Goal: Entertainment & Leisure: Consume media (video, audio)

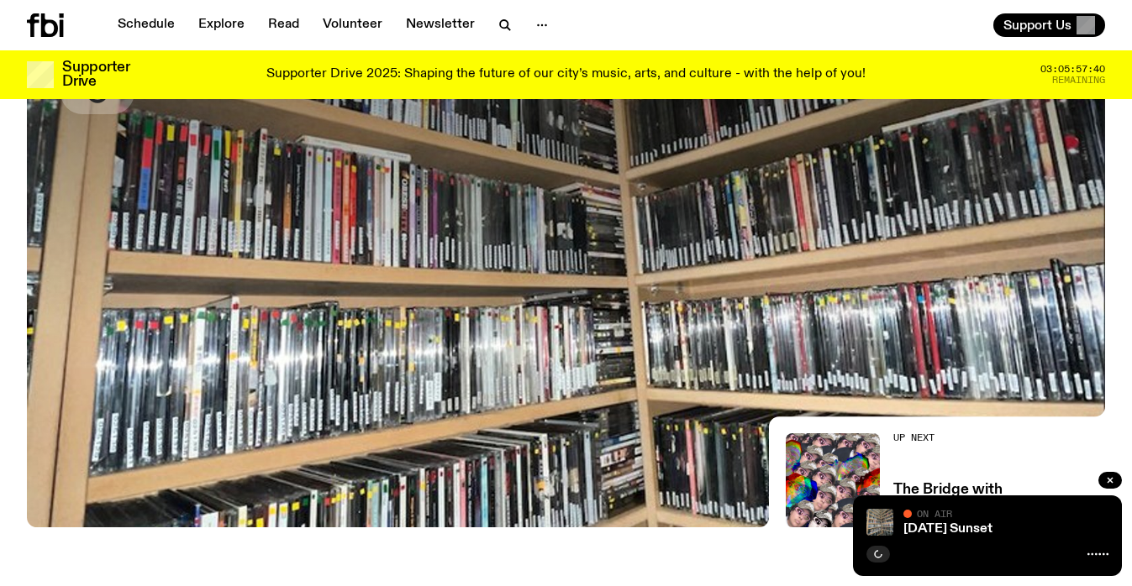
scroll to position [272, 0]
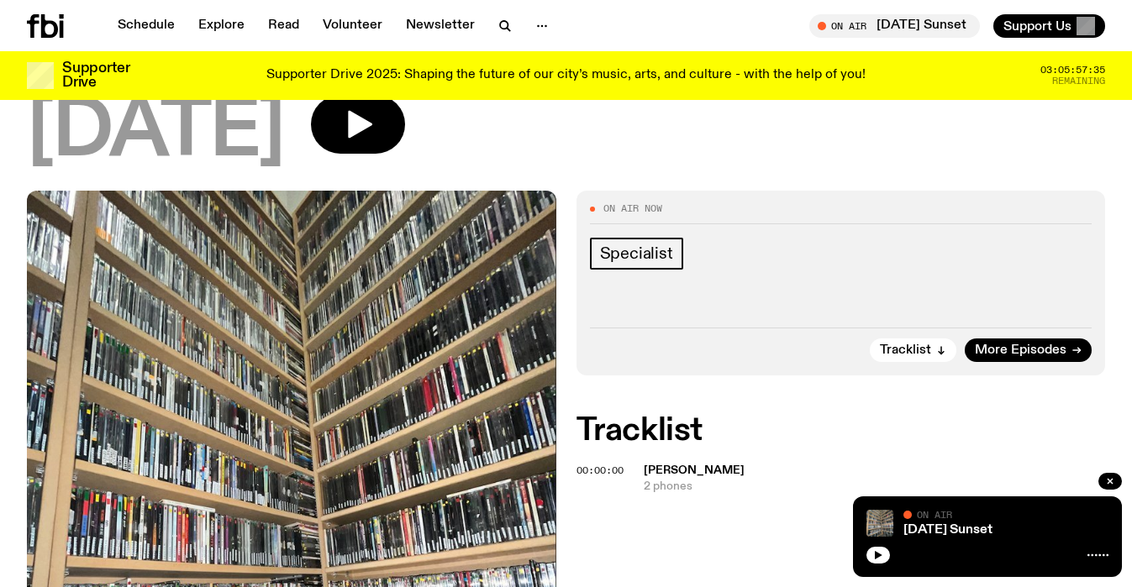
scroll to position [179, 0]
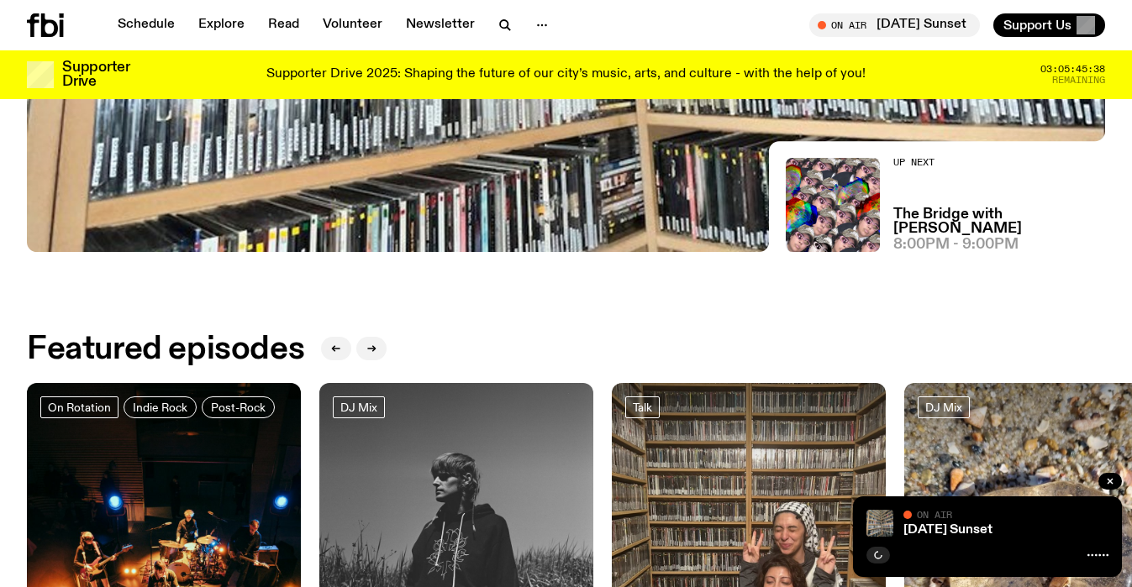
scroll to position [526, 0]
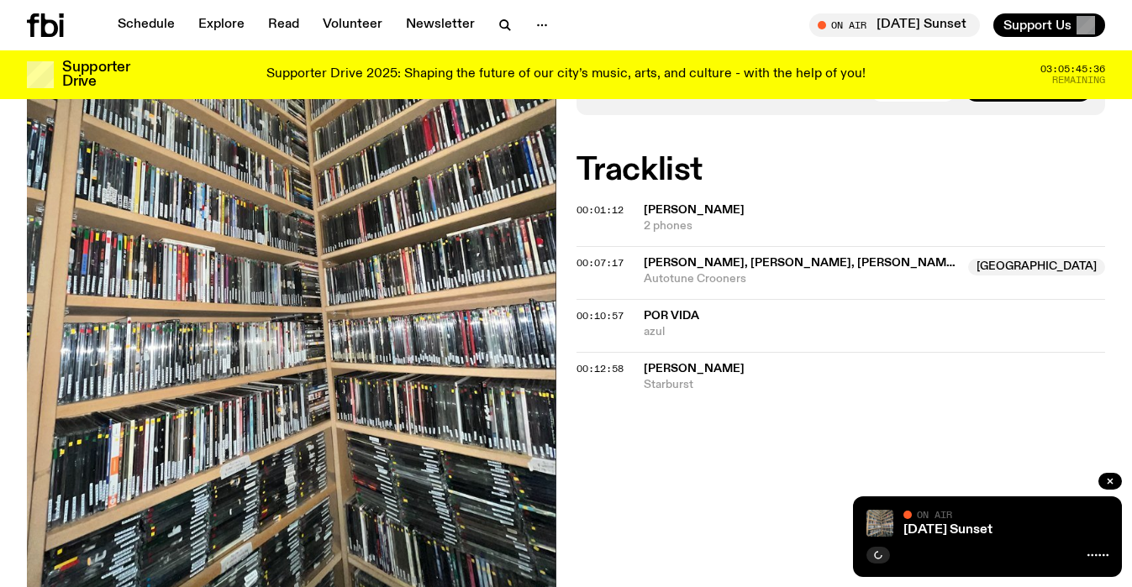
scroll to position [398, 0]
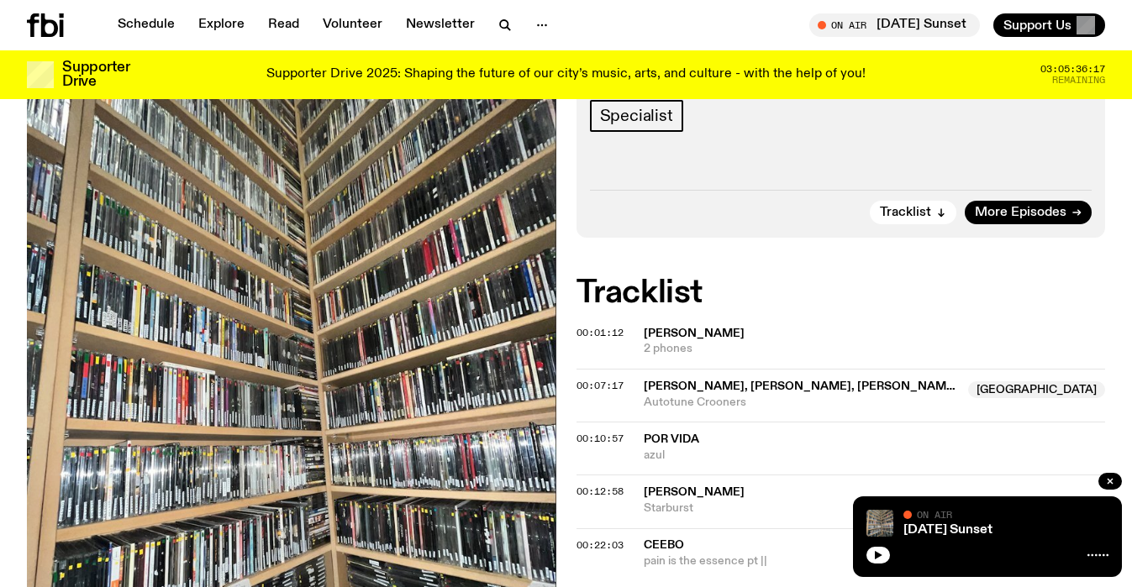
scroll to position [330, 0]
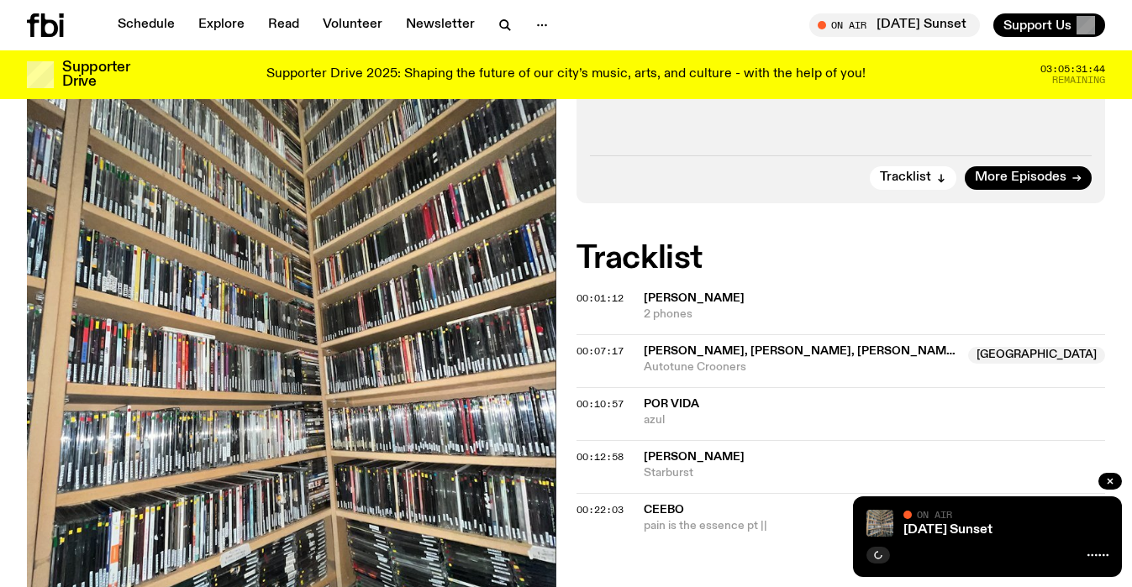
scroll to position [324, 0]
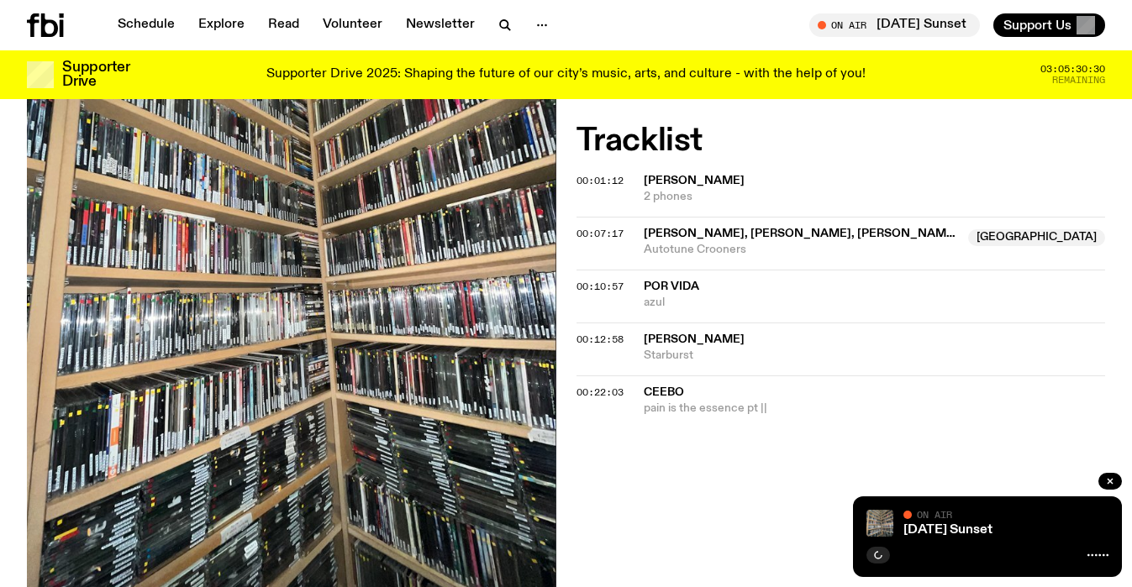
scroll to position [654, 0]
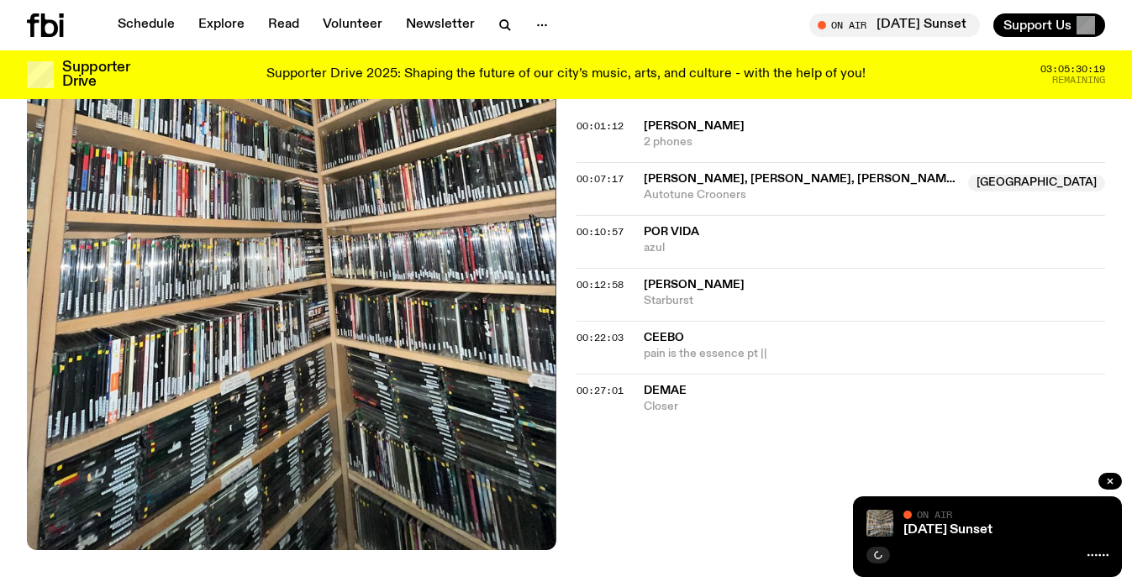
scroll to position [534, 0]
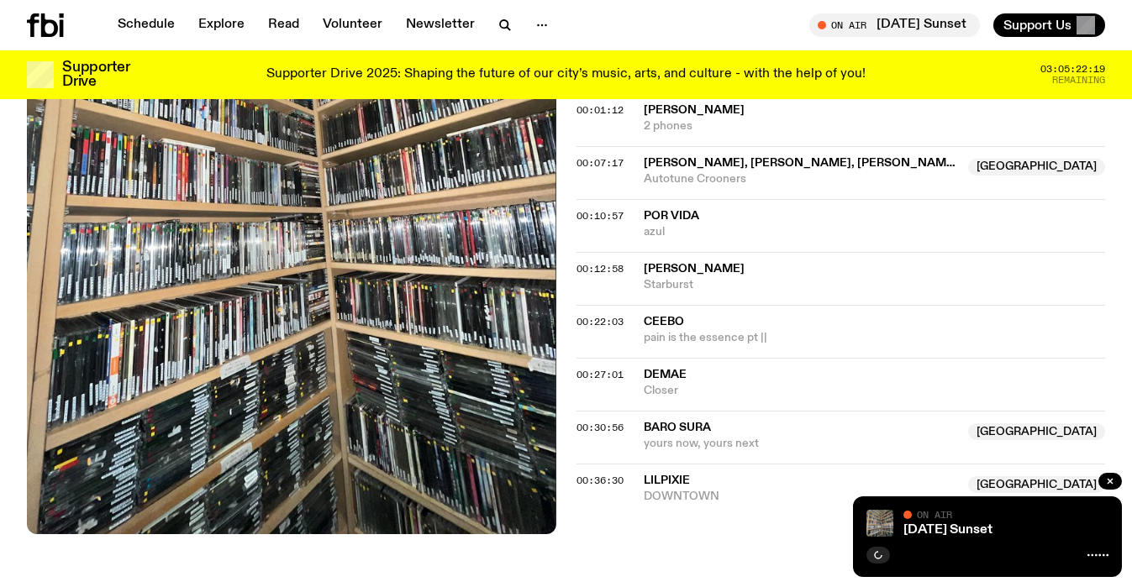
scroll to position [505, 0]
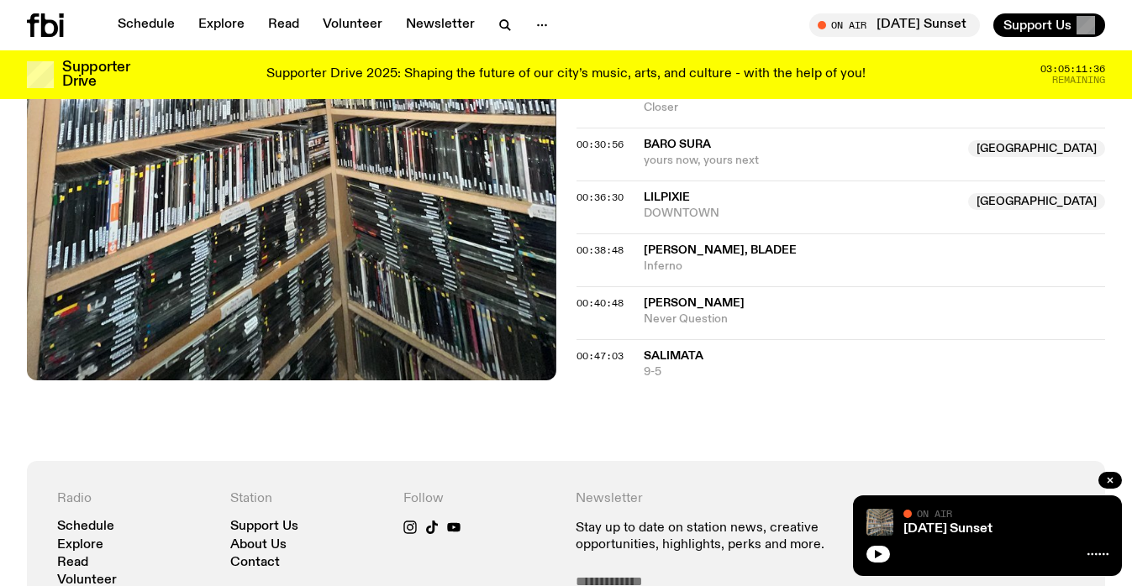
scroll to position [785, 0]
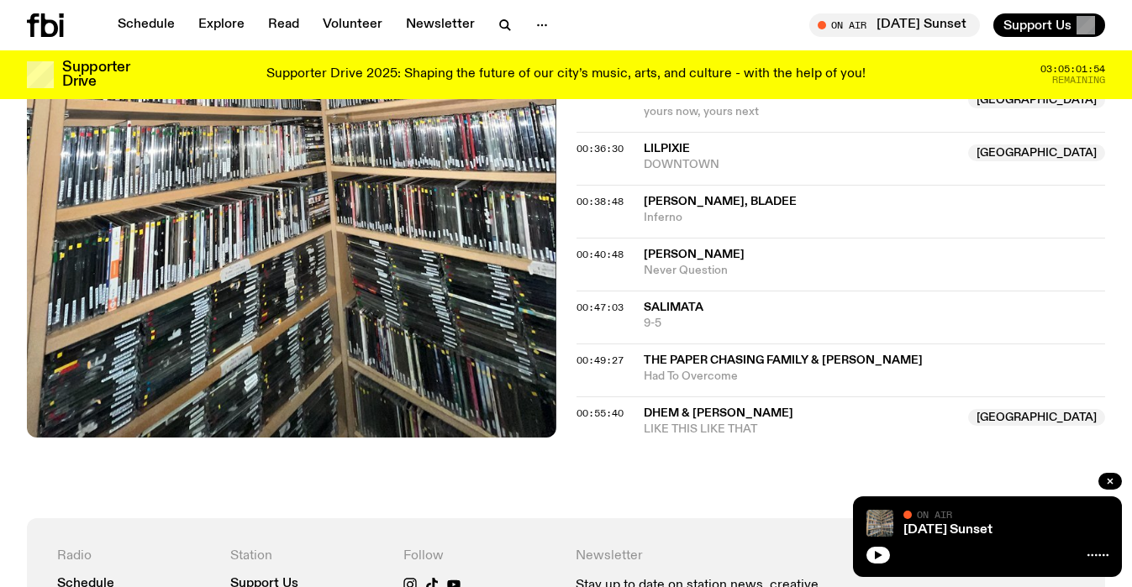
scroll to position [832, 0]
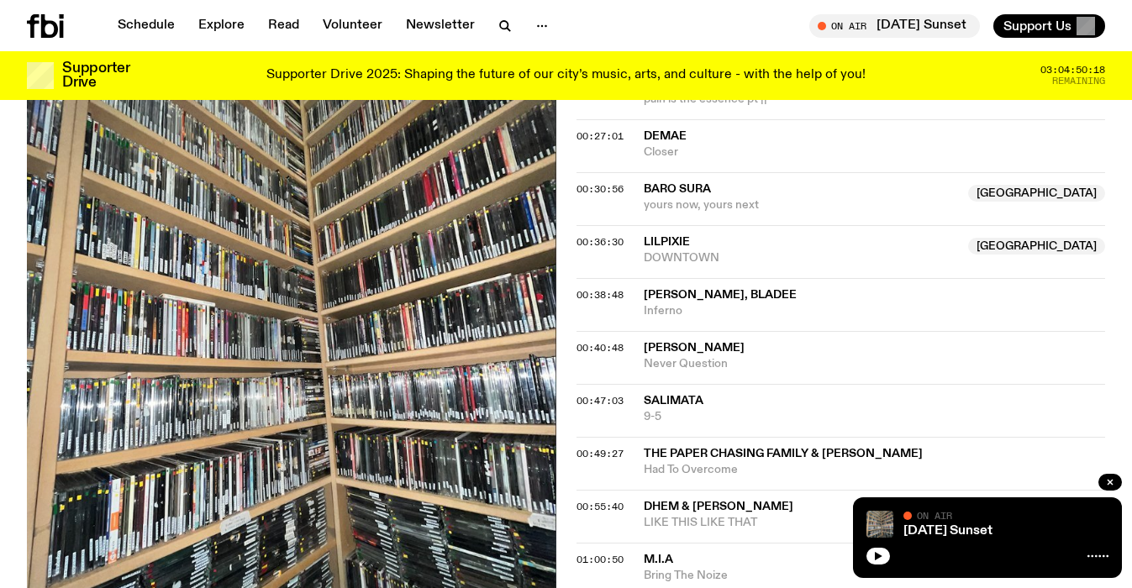
scroll to position [922, 0]
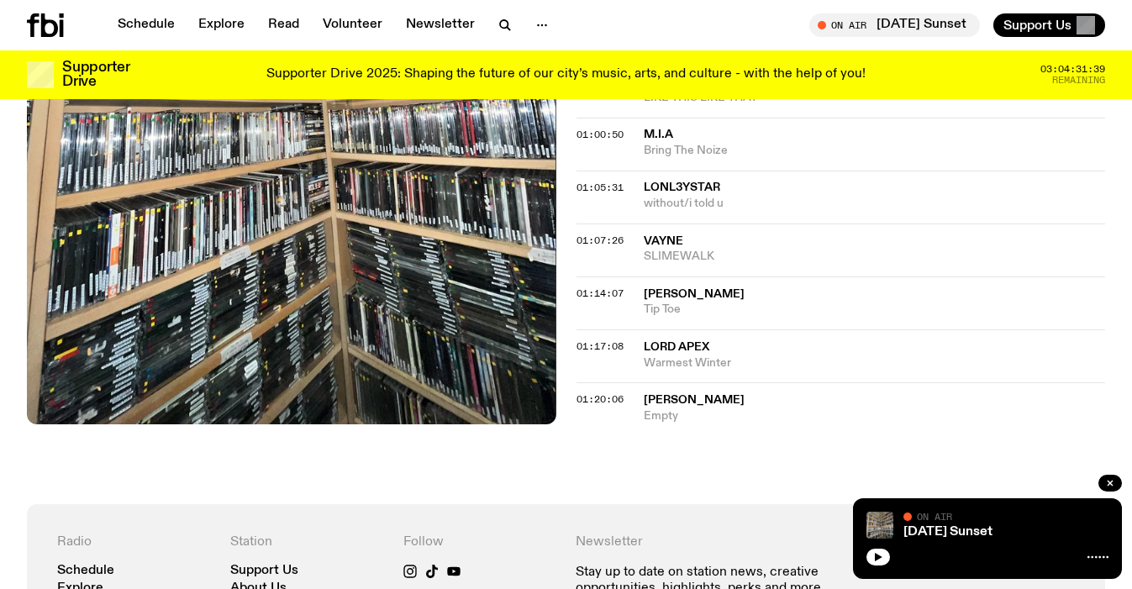
scroll to position [1234, 0]
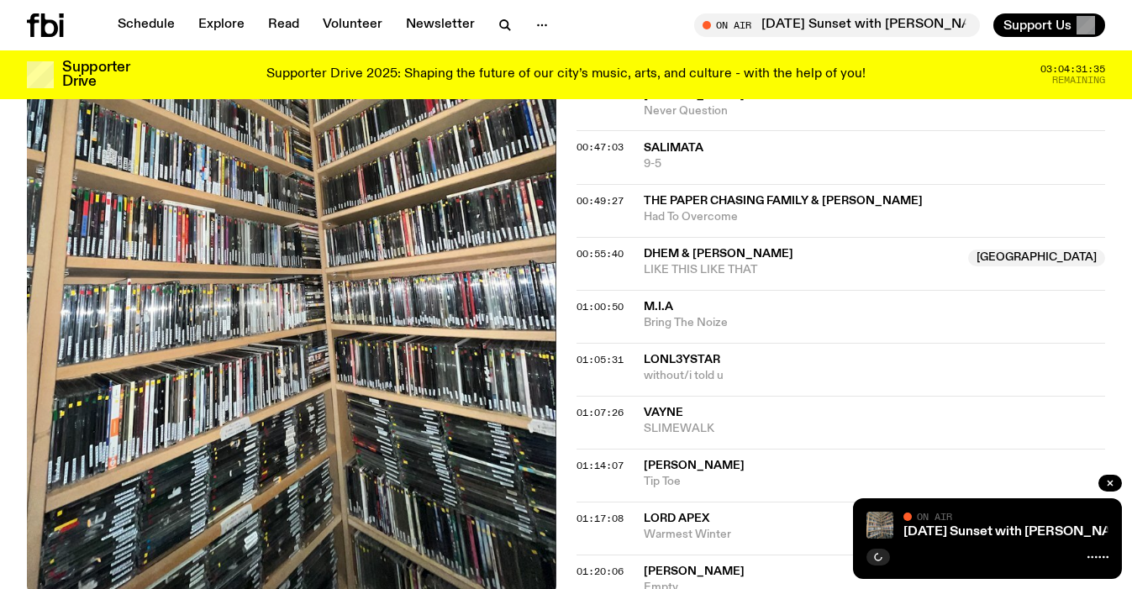
scroll to position [1195, 0]
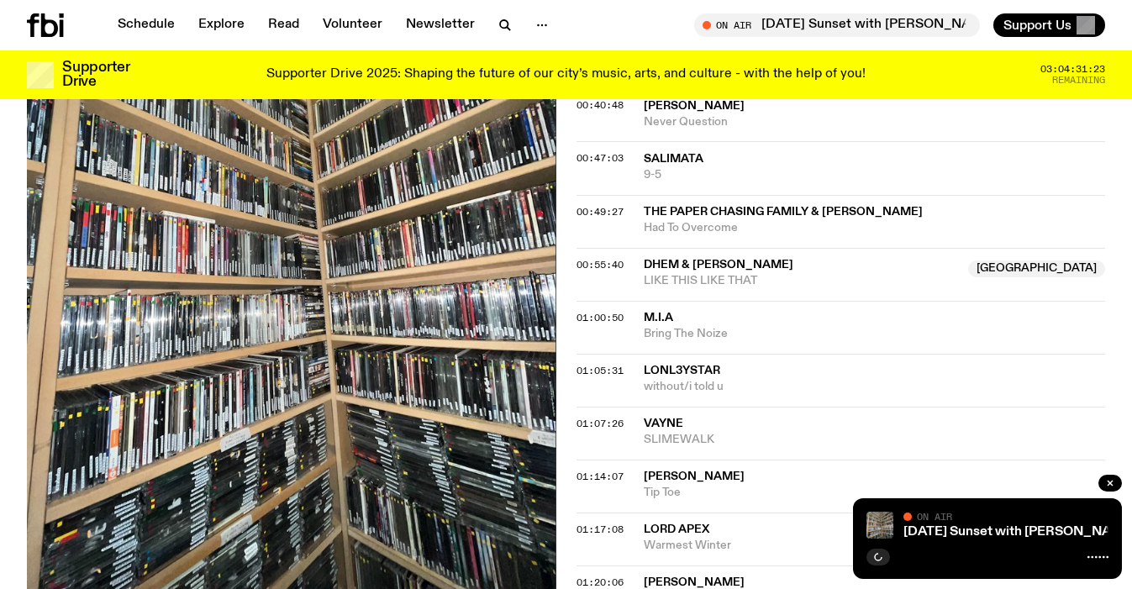
scroll to position [1219, 0]
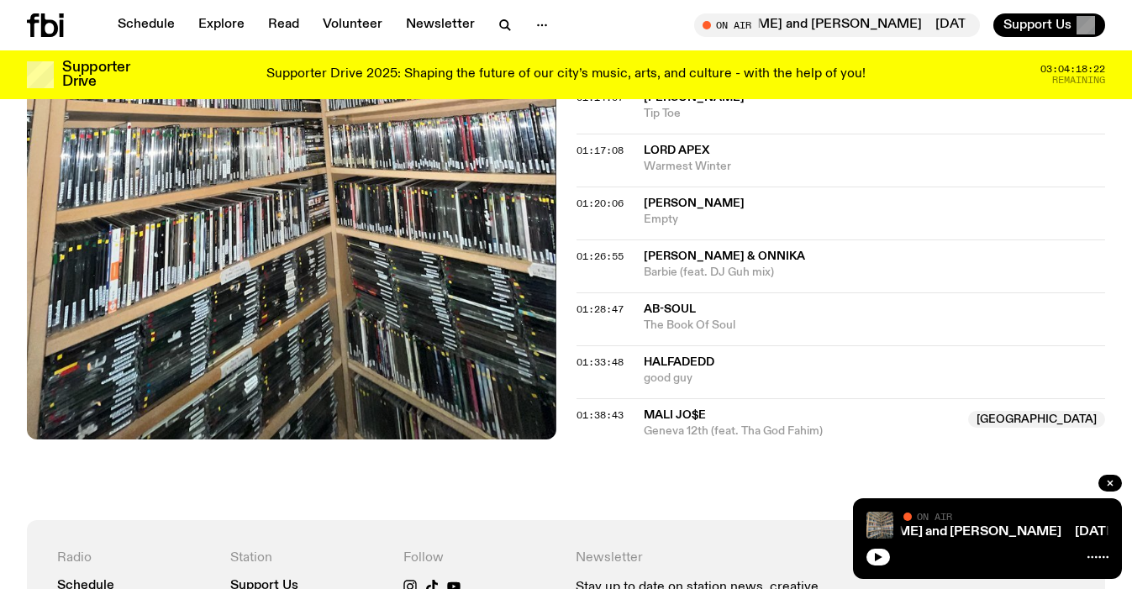
scroll to position [1563, 0]
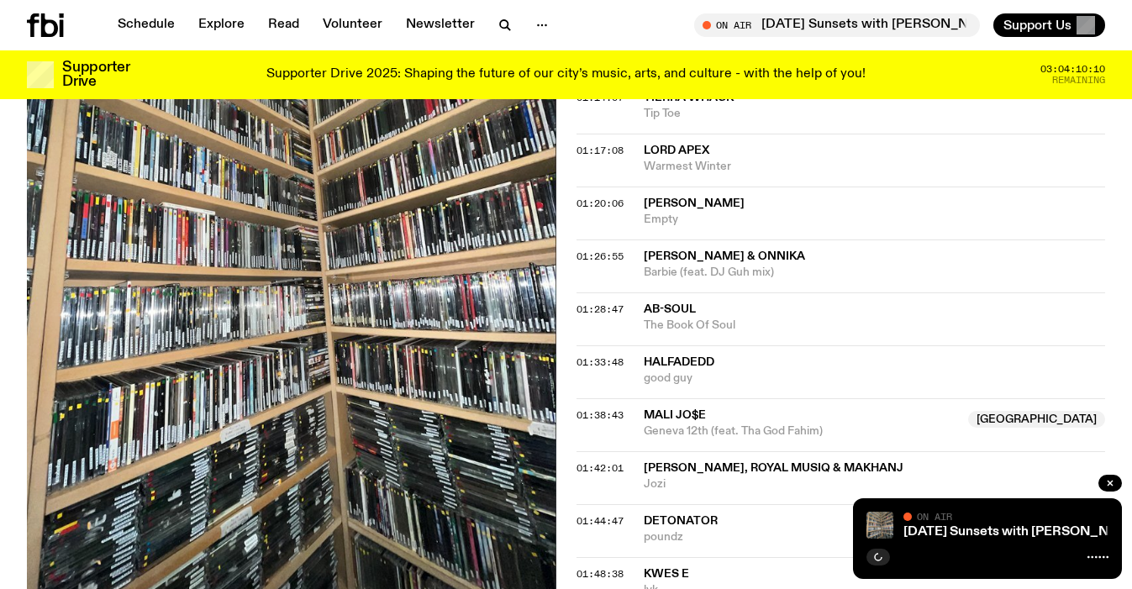
scroll to position [1826, 0]
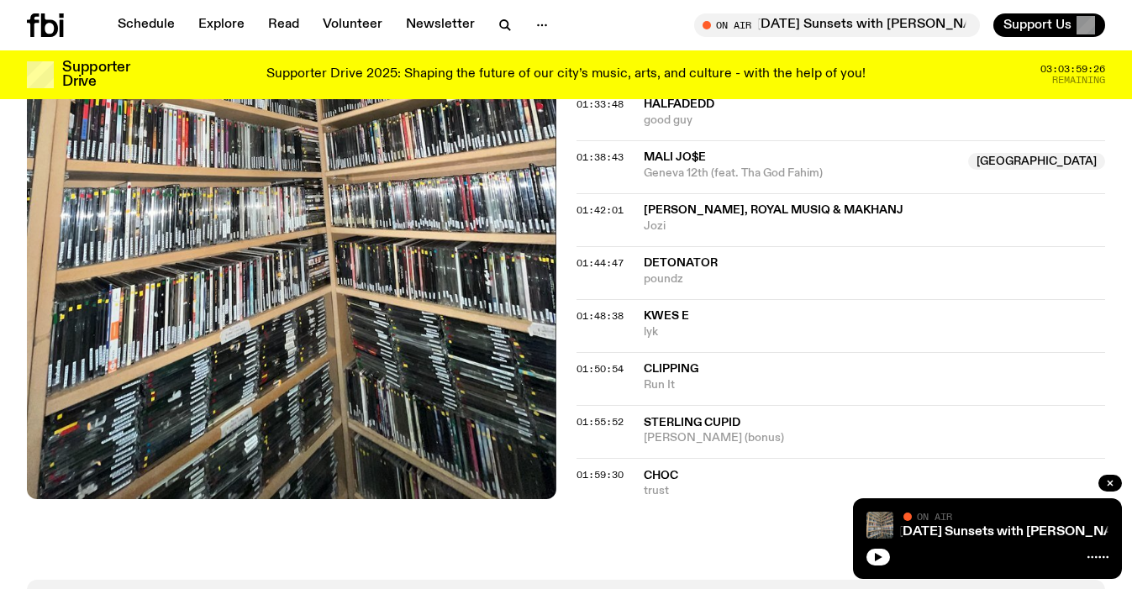
scroll to position [1815, 0]
